Goal: Find specific page/section: Find specific page/section

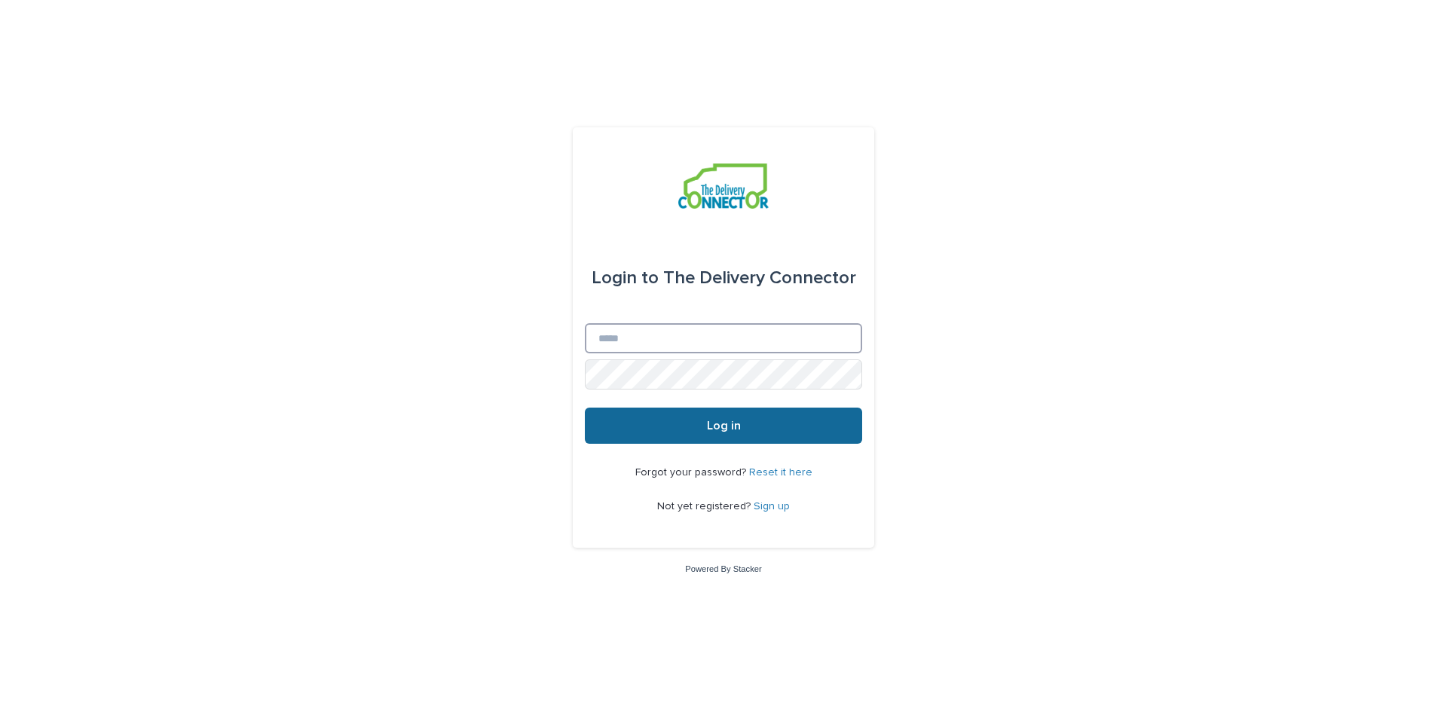
type input "**********"
click at [724, 433] on button "Log in" at bounding box center [723, 426] width 277 height 36
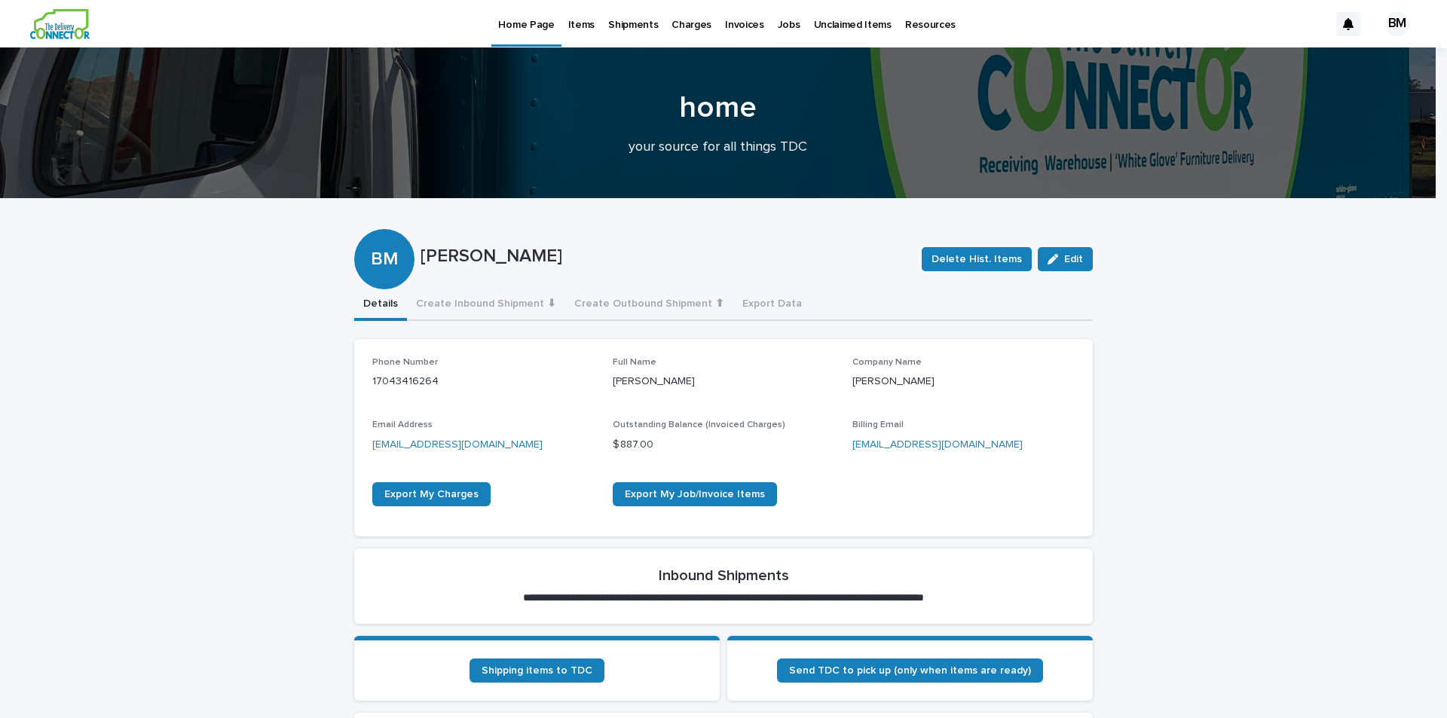
click at [627, 26] on p "Shipments" at bounding box center [633, 16] width 50 height 32
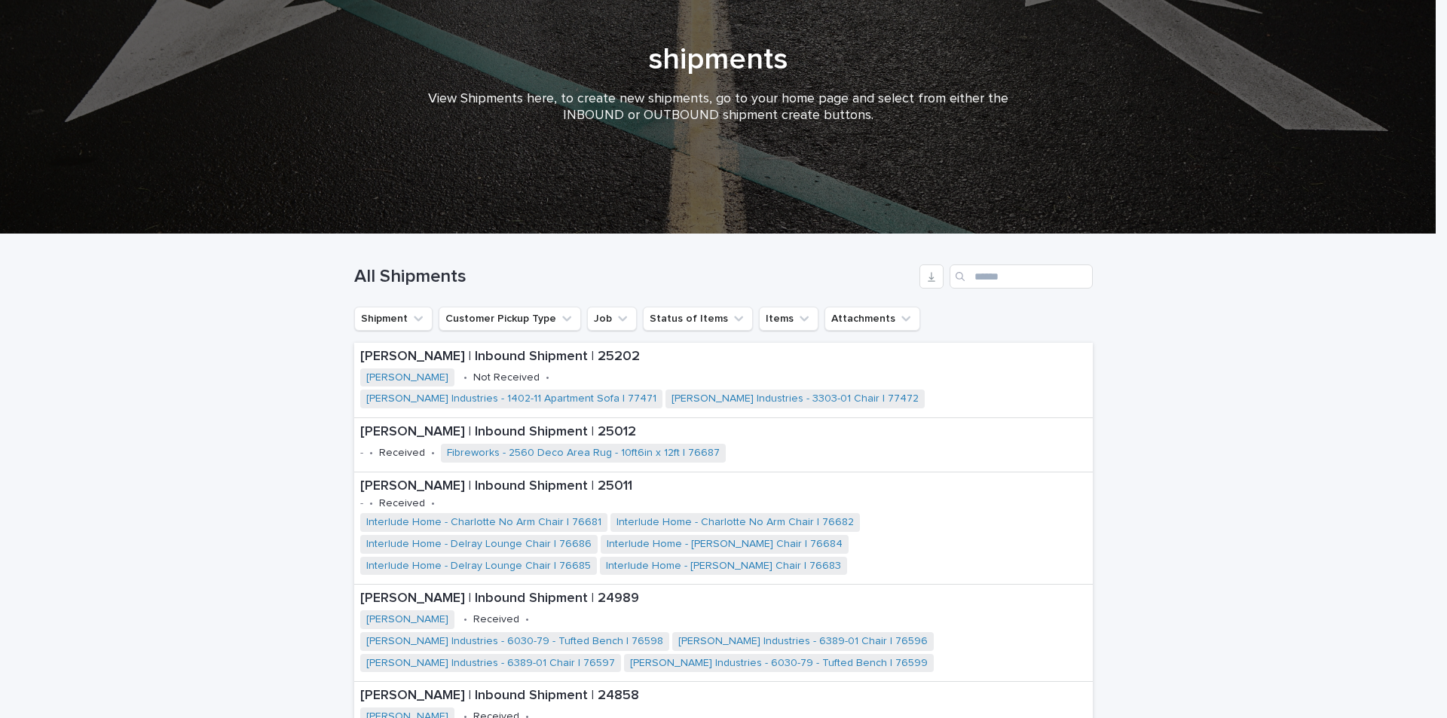
scroll to position [301, 0]
